Goal: Check status: Check status

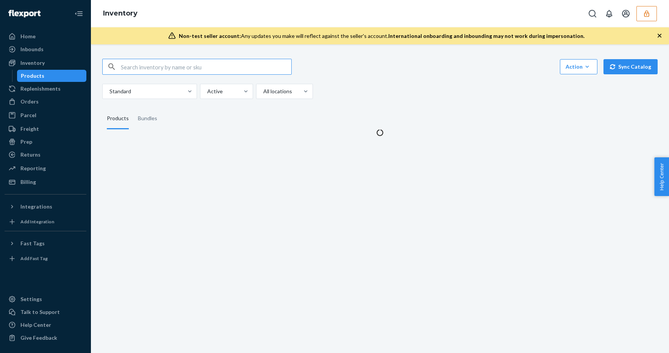
click at [651, 15] on button "button" at bounding box center [647, 13] width 20 height 15
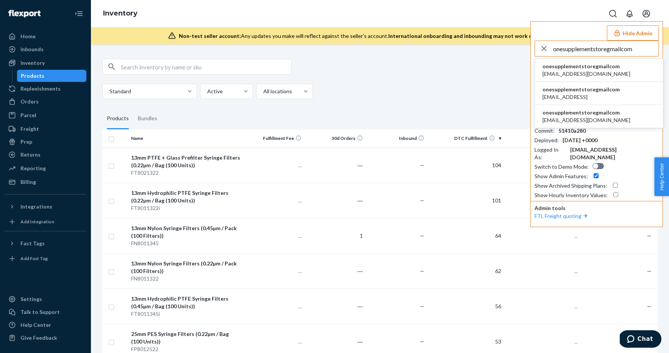
type input "onesupplementstoregmailcom"
click at [578, 70] on span "nutraloidlabsny@gmail.com" at bounding box center [587, 74] width 88 height 8
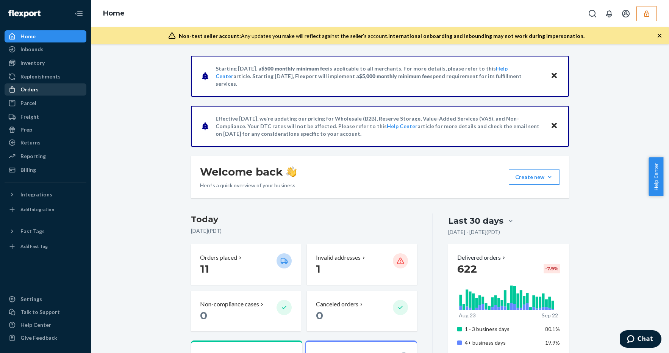
click at [45, 92] on div "Orders" at bounding box center [45, 89] width 80 height 11
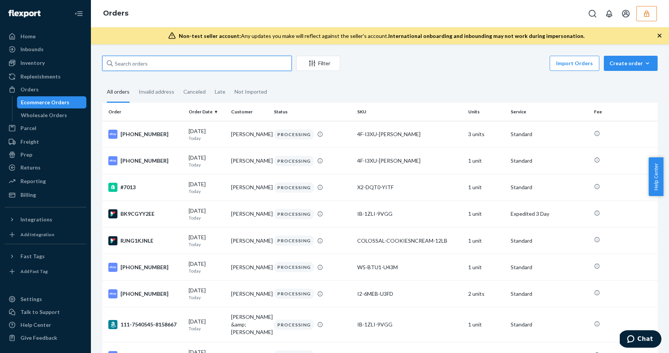
click at [174, 64] on input "text" at bounding box center [196, 63] width 189 height 15
paste input "136077179"
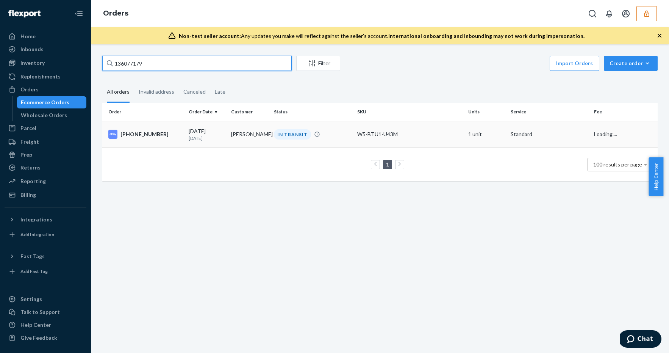
type input "136077179"
click at [218, 135] on p "19 days ago" at bounding box center [207, 138] width 36 height 6
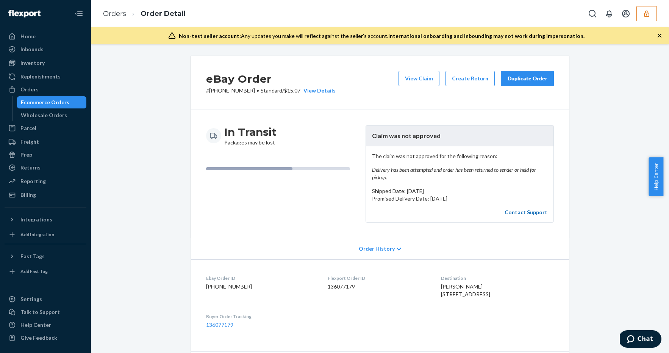
click at [520, 213] on link "Contact Support" at bounding box center [526, 212] width 43 height 6
click at [639, 14] on button "button" at bounding box center [647, 13] width 20 height 15
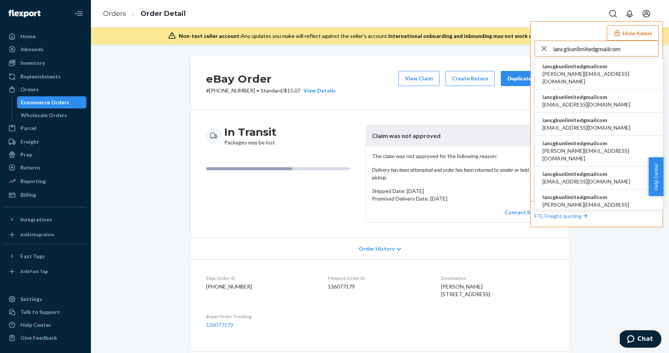
type input "iancgkunlimitedgmailcom"
click at [576, 64] on span "iancgkunlimitedgmailcom" at bounding box center [599, 67] width 113 height 8
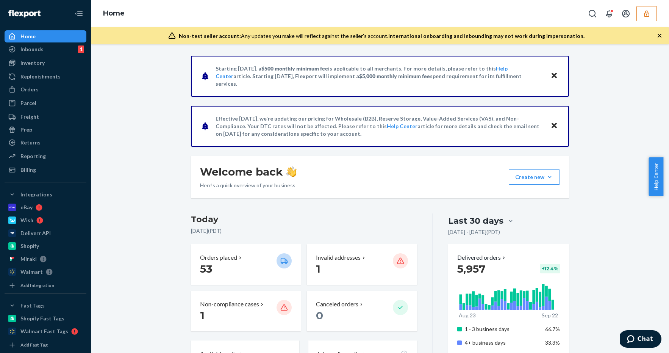
drag, startPoint x: 66, startPoint y: 89, endPoint x: 83, endPoint y: 87, distance: 16.8
click at [66, 89] on div "Orders" at bounding box center [45, 89] width 80 height 11
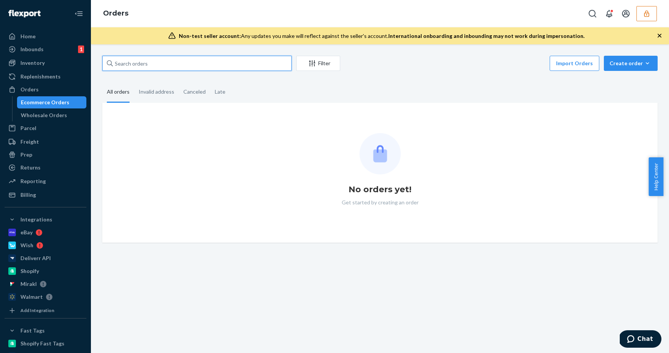
click at [143, 66] on input "text" at bounding box center [196, 63] width 189 height 15
paste input "136760542"
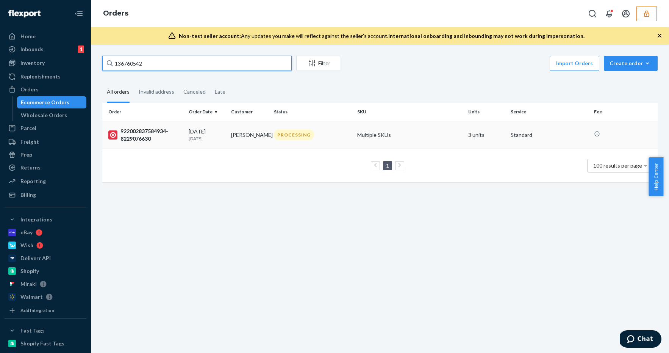
type input "136760542"
click at [354, 135] on td "Multiple SKUs" at bounding box center [409, 135] width 111 height 28
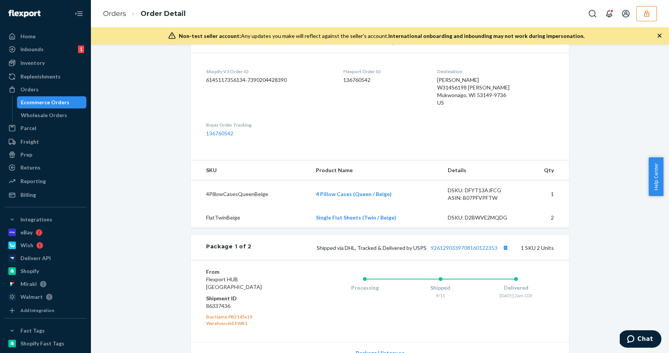
scroll to position [393, 0]
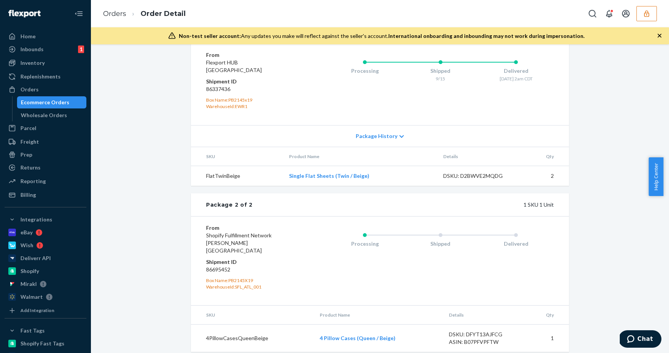
click at [225, 266] on dd "86695452" at bounding box center [251, 270] width 91 height 8
copy dd "86695452"
click at [642, 17] on button "button" at bounding box center [647, 13] width 20 height 15
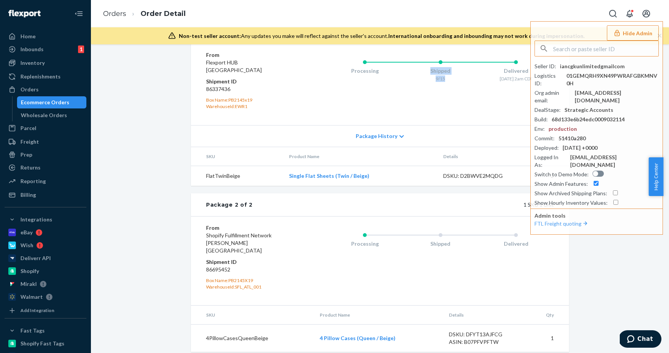
click at [475, 62] on div "Processing Shipped 9/15 Delivered [DATE] 2am CDT" at bounding box center [440, 69] width 227 height 30
click at [574, 47] on input "text" at bounding box center [605, 48] width 105 height 15
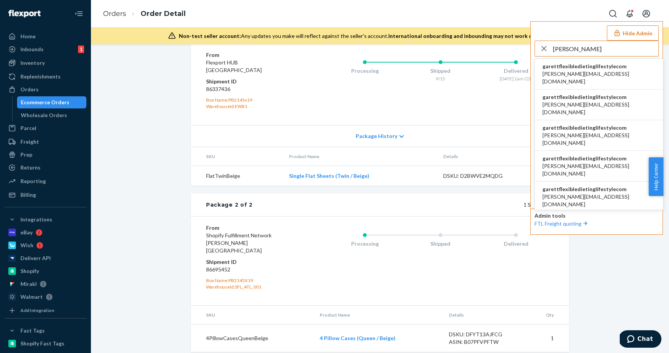
type input "[PERSON_NAME]"
click at [585, 67] on span "garettflexibledietinglifestylecom" at bounding box center [599, 67] width 113 height 8
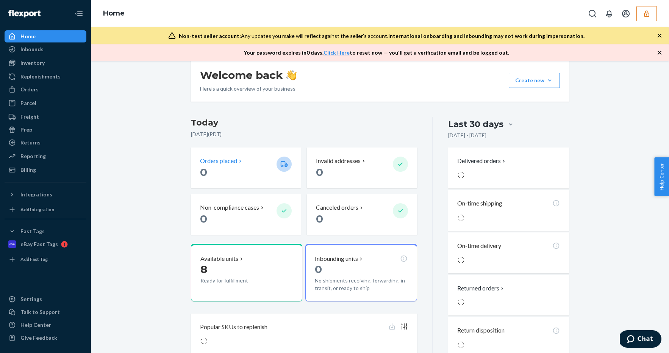
scroll to position [138, 0]
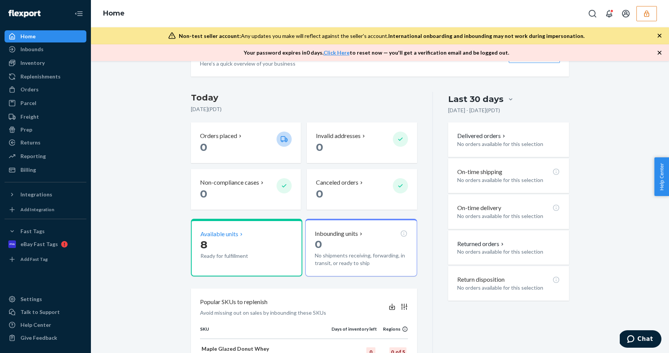
click at [231, 234] on p "Available units" at bounding box center [219, 234] width 38 height 9
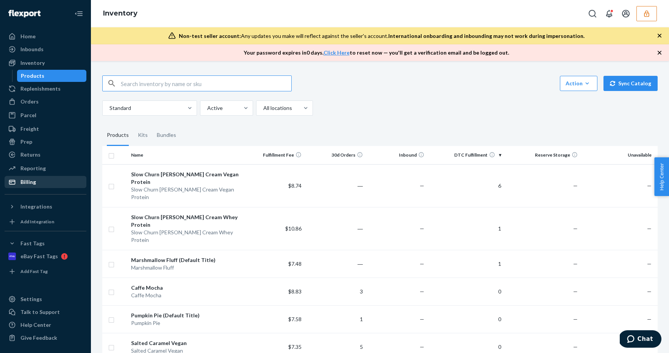
click at [53, 181] on div "Billing" at bounding box center [45, 182] width 80 height 11
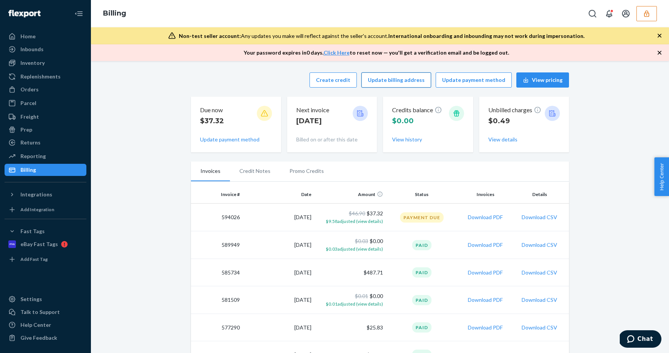
click at [402, 82] on button "Update billing address" at bounding box center [397, 79] width 70 height 15
click at [36, 36] on div "Home" at bounding box center [45, 36] width 80 height 11
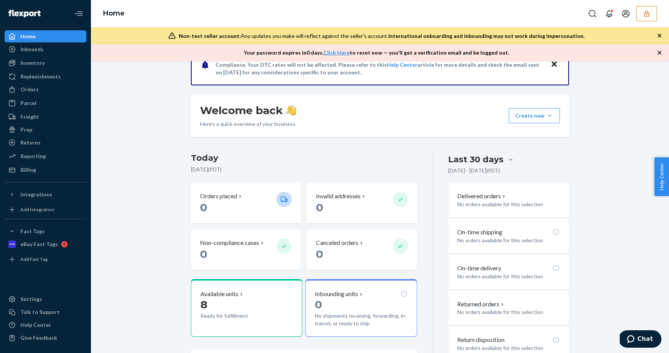
scroll to position [230, 0]
